Goal: Task Accomplishment & Management: Manage account settings

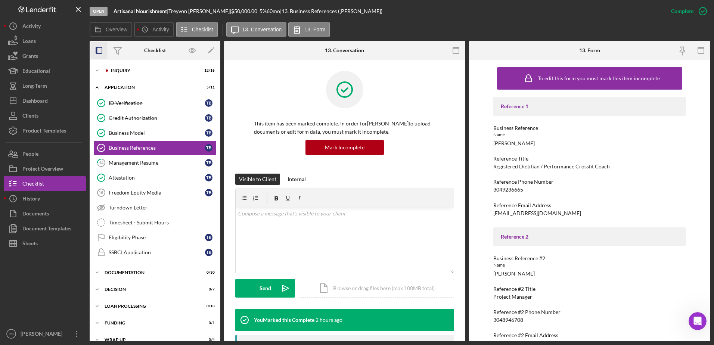
scroll to position [9, 0]
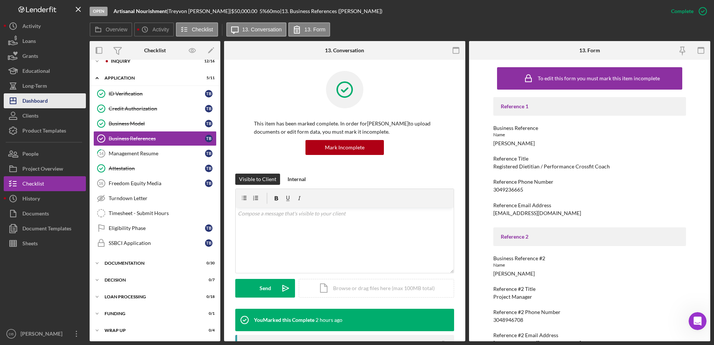
click at [63, 97] on button "Icon/Dashboard Dashboard" at bounding box center [45, 100] width 82 height 15
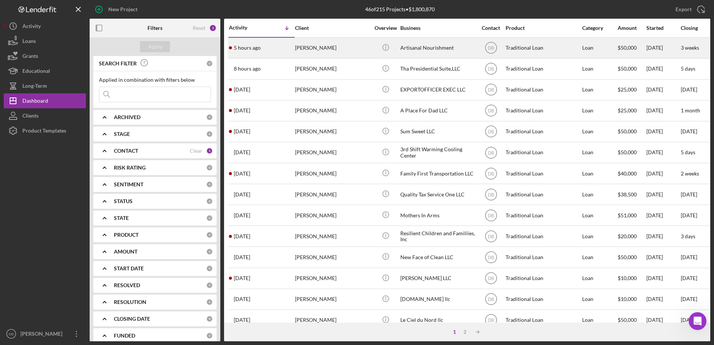
click at [308, 45] on div "[PERSON_NAME]" at bounding box center [332, 48] width 75 height 20
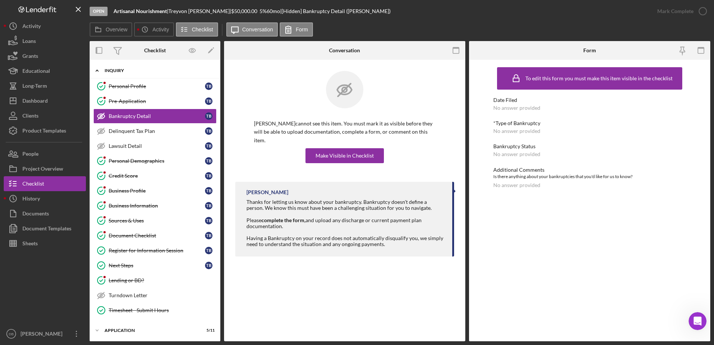
click at [107, 72] on div "Inquiry" at bounding box center [158, 70] width 106 height 4
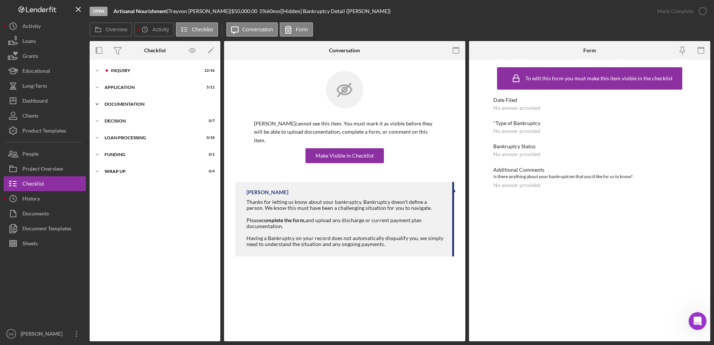
click at [127, 101] on div "Icon/Expander Documentation 0 / 30" at bounding box center [155, 104] width 131 height 15
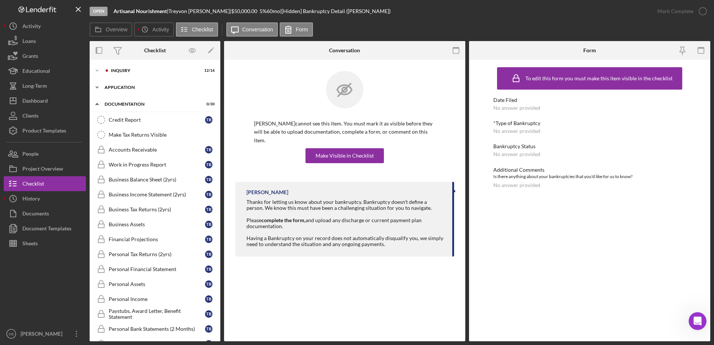
click at [128, 91] on div "Icon/Expander Application 5 / 11" at bounding box center [155, 87] width 131 height 15
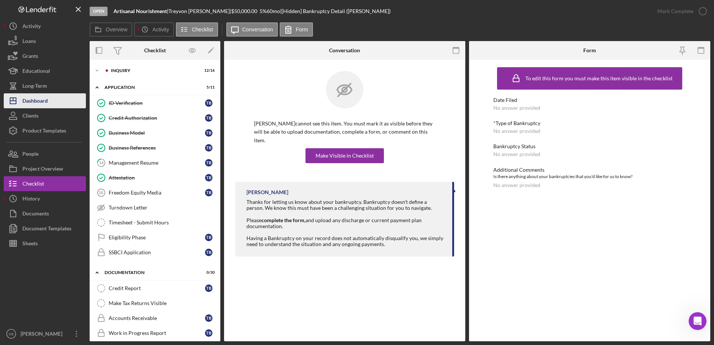
click at [32, 104] on div "Dashboard" at bounding box center [34, 101] width 25 height 17
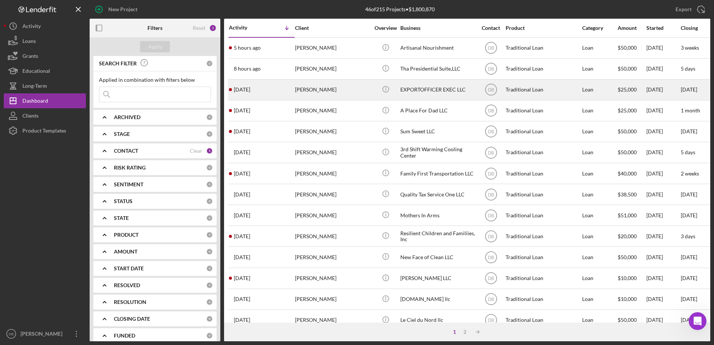
click at [309, 86] on div "[PERSON_NAME]" at bounding box center [332, 90] width 75 height 20
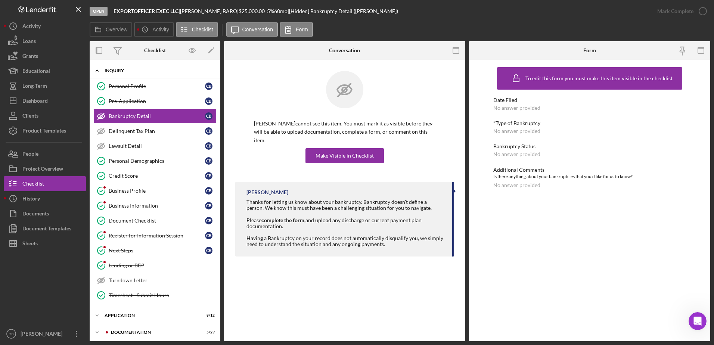
click at [145, 74] on div "Icon/Expander Inquiry 11 / 15" at bounding box center [155, 70] width 131 height 15
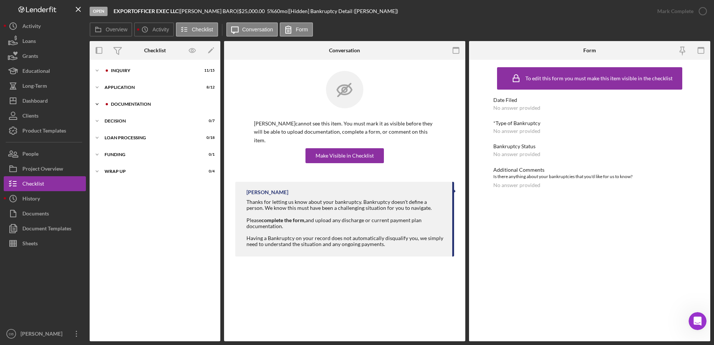
click at [153, 108] on div "Icon/Expander Documentation 5 / 29" at bounding box center [155, 104] width 131 height 15
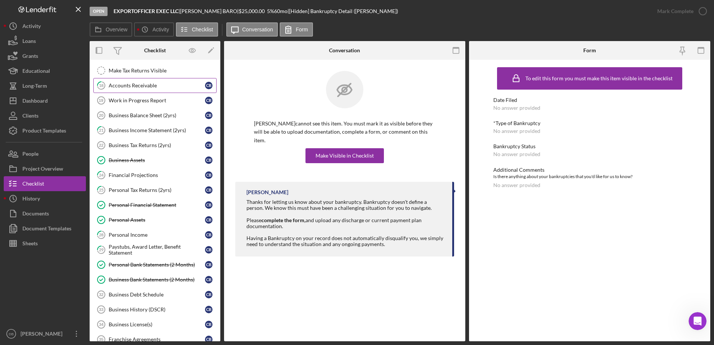
scroll to position [37, 0]
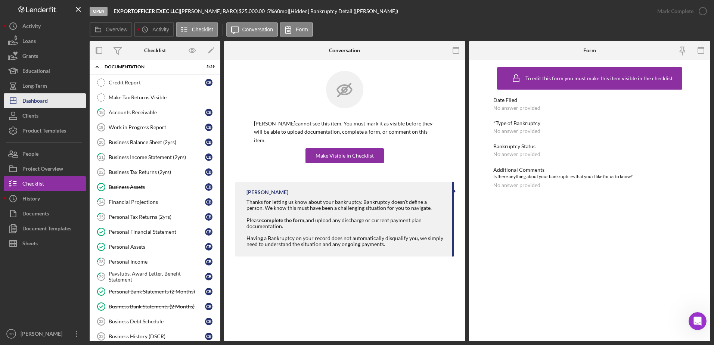
click at [25, 99] on div "Dashboard" at bounding box center [34, 101] width 25 height 17
